Goal: Task Accomplishment & Management: Manage account settings

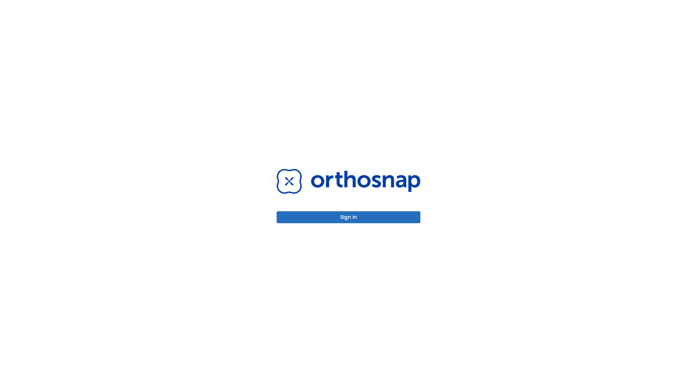
click at [348, 217] on button "Sign in" at bounding box center [348, 217] width 144 height 12
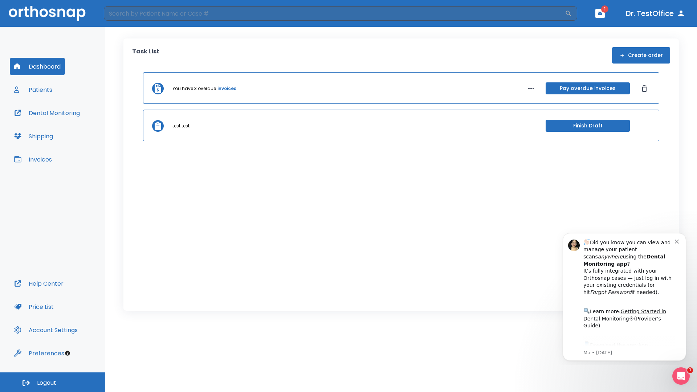
click at [53, 382] on span "Logout" at bounding box center [46, 383] width 19 height 8
